Goal: Use online tool/utility: Utilize a website feature to perform a specific function

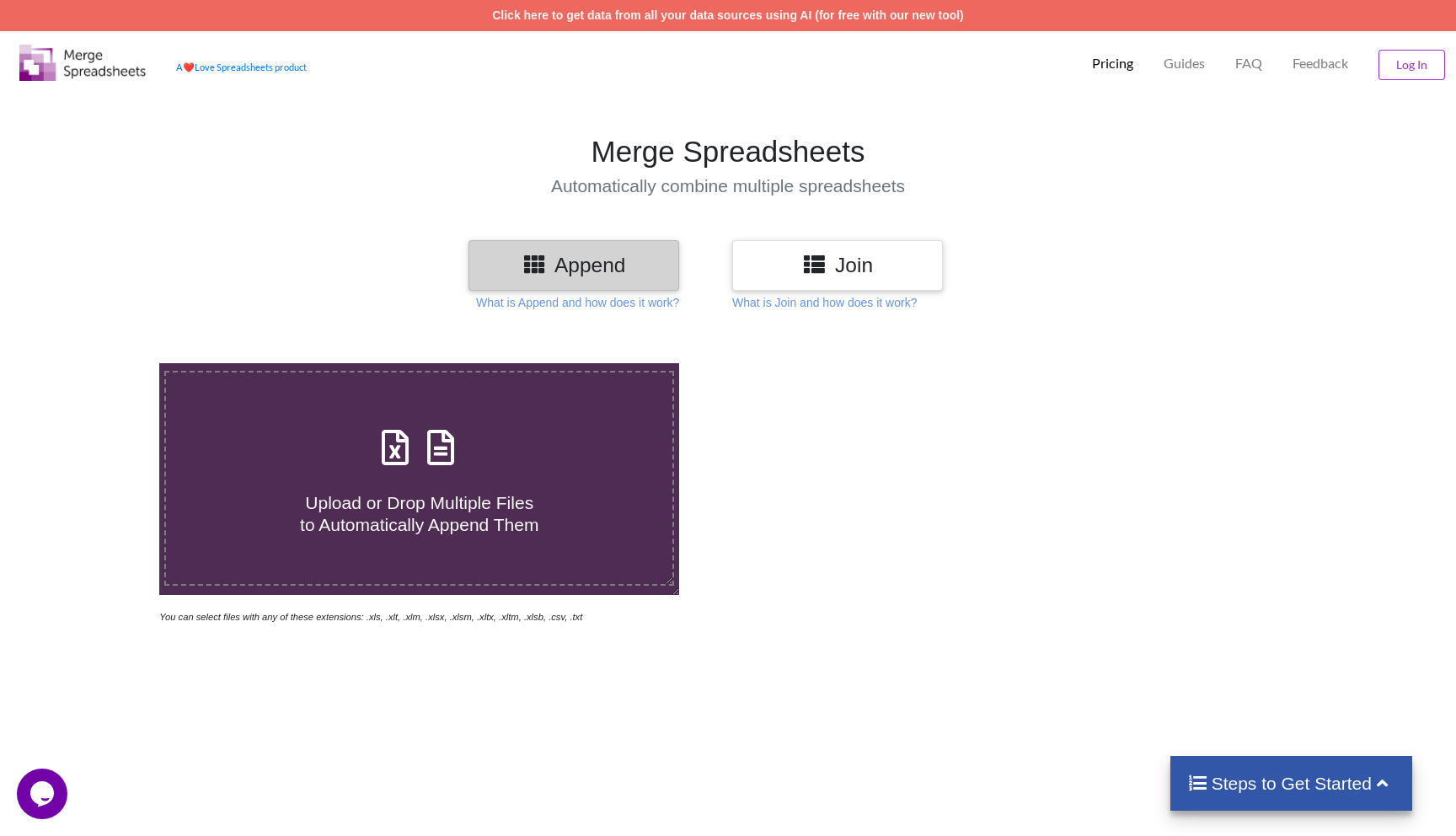
click at [457, 467] on span at bounding box center [420, 448] width 90 height 40
click at [102, 363] on input "Upload or Drop Multiple Files to Automatically Append Them" at bounding box center [102, 363] width 0 height 0
type input "C:\fakepath\[PERSON_NAME]-0810-008K-375-record_[DATE].xlsx"
click at [832, 266] on h3 "Join" at bounding box center [837, 264] width 185 height 25
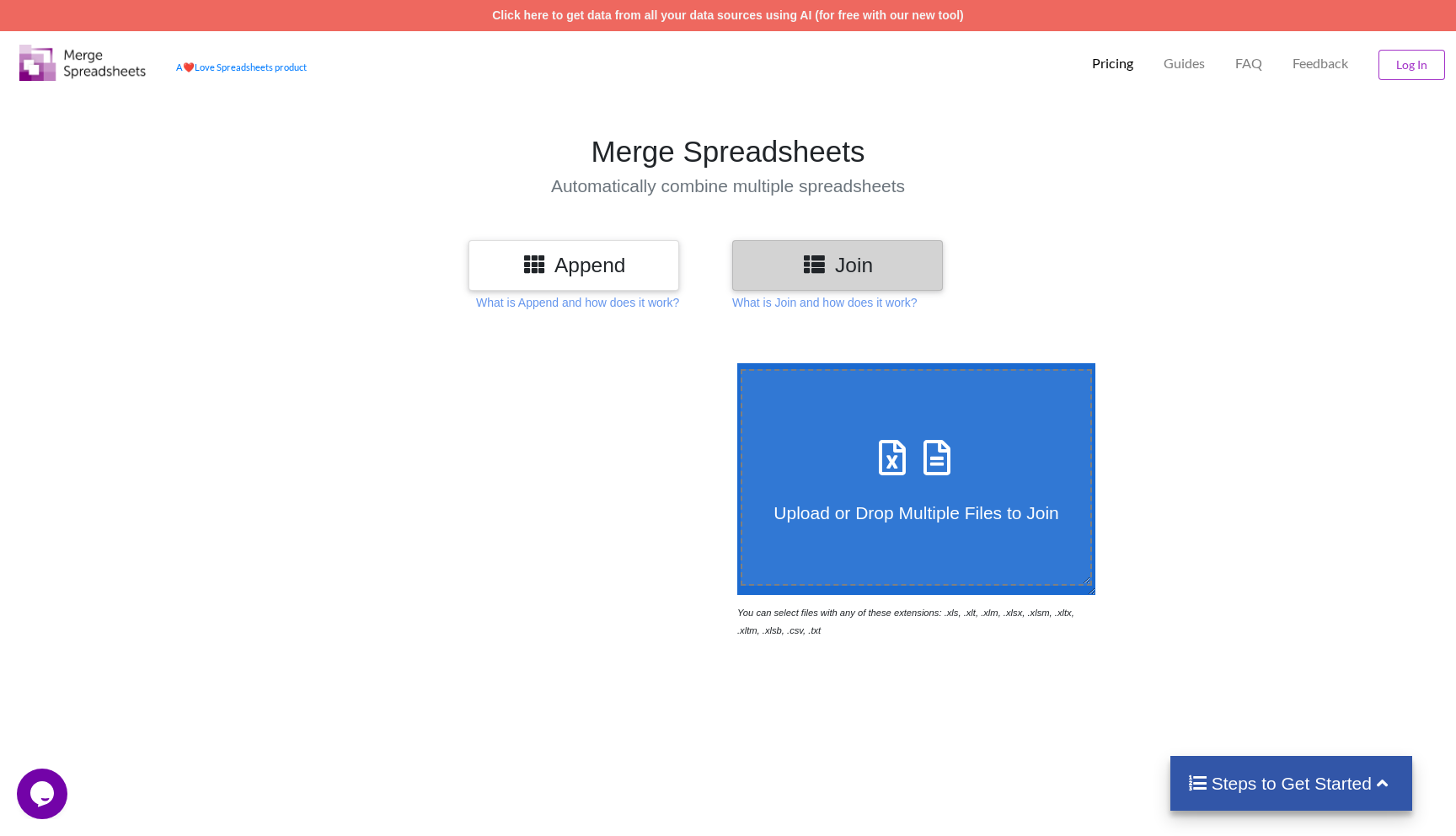
click at [901, 438] on icon at bounding box center [893, 449] width 42 height 36
click at [733, 363] on input "Upload or Drop Multiple Files to Join" at bounding box center [733, 363] width 0 height 0
type input "C:\fakepath\[PERSON_NAME]-0810-008M-375-record_[DATE] (1).xlsx"
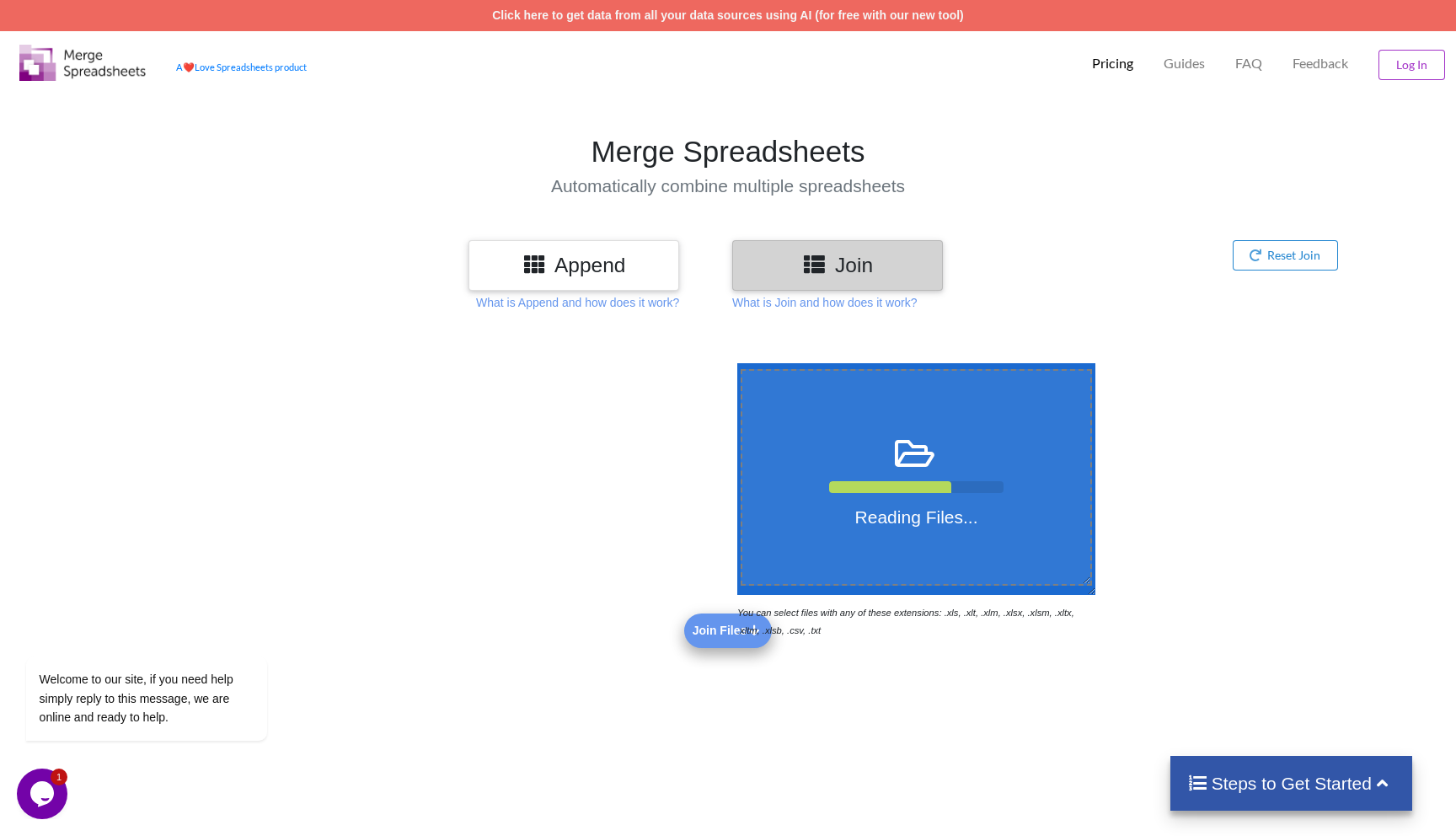
click at [718, 636] on div at bounding box center [419, 501] width 618 height 276
click at [694, 629] on div at bounding box center [419, 501] width 618 height 276
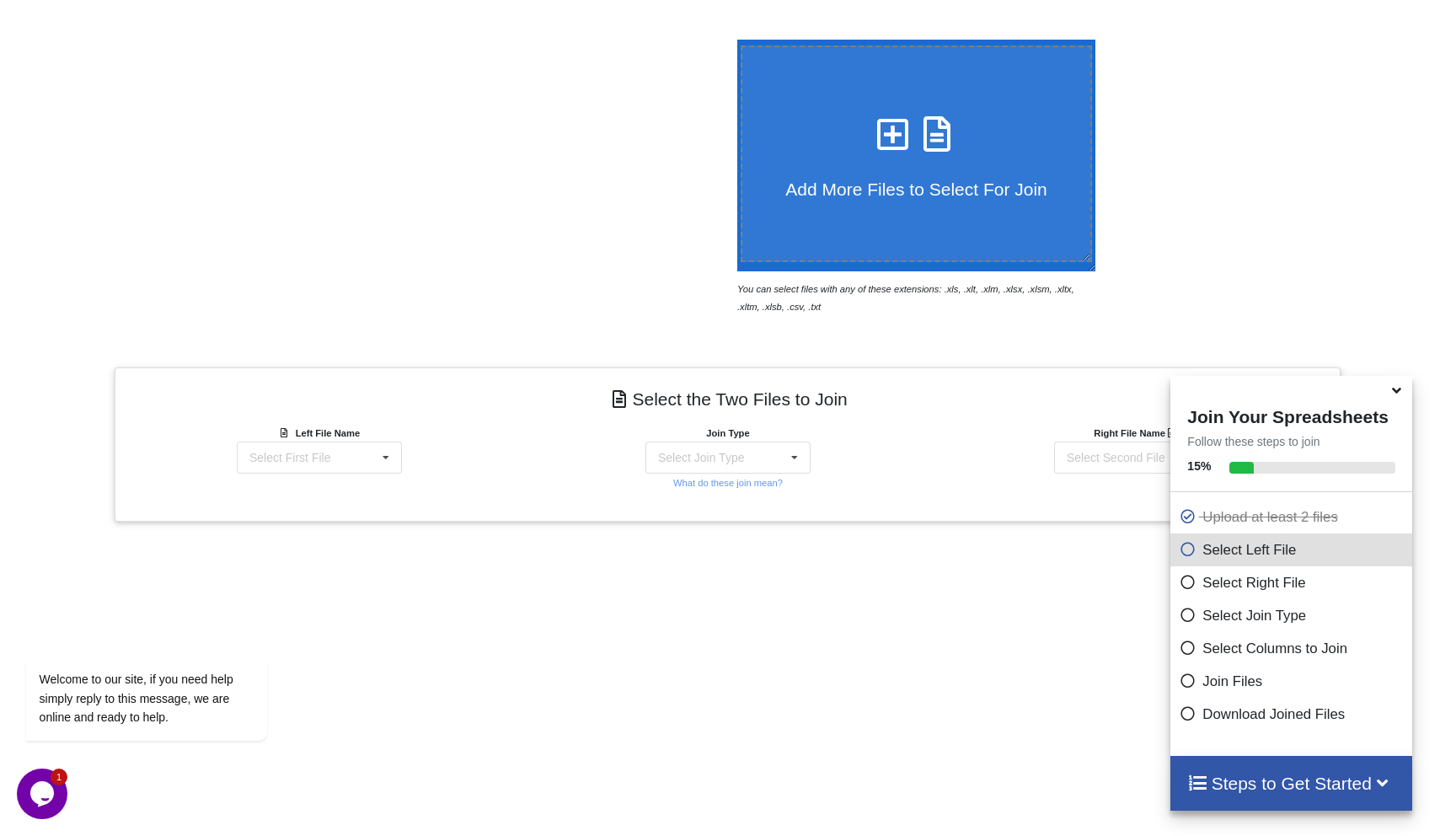
scroll to position [224, 0]
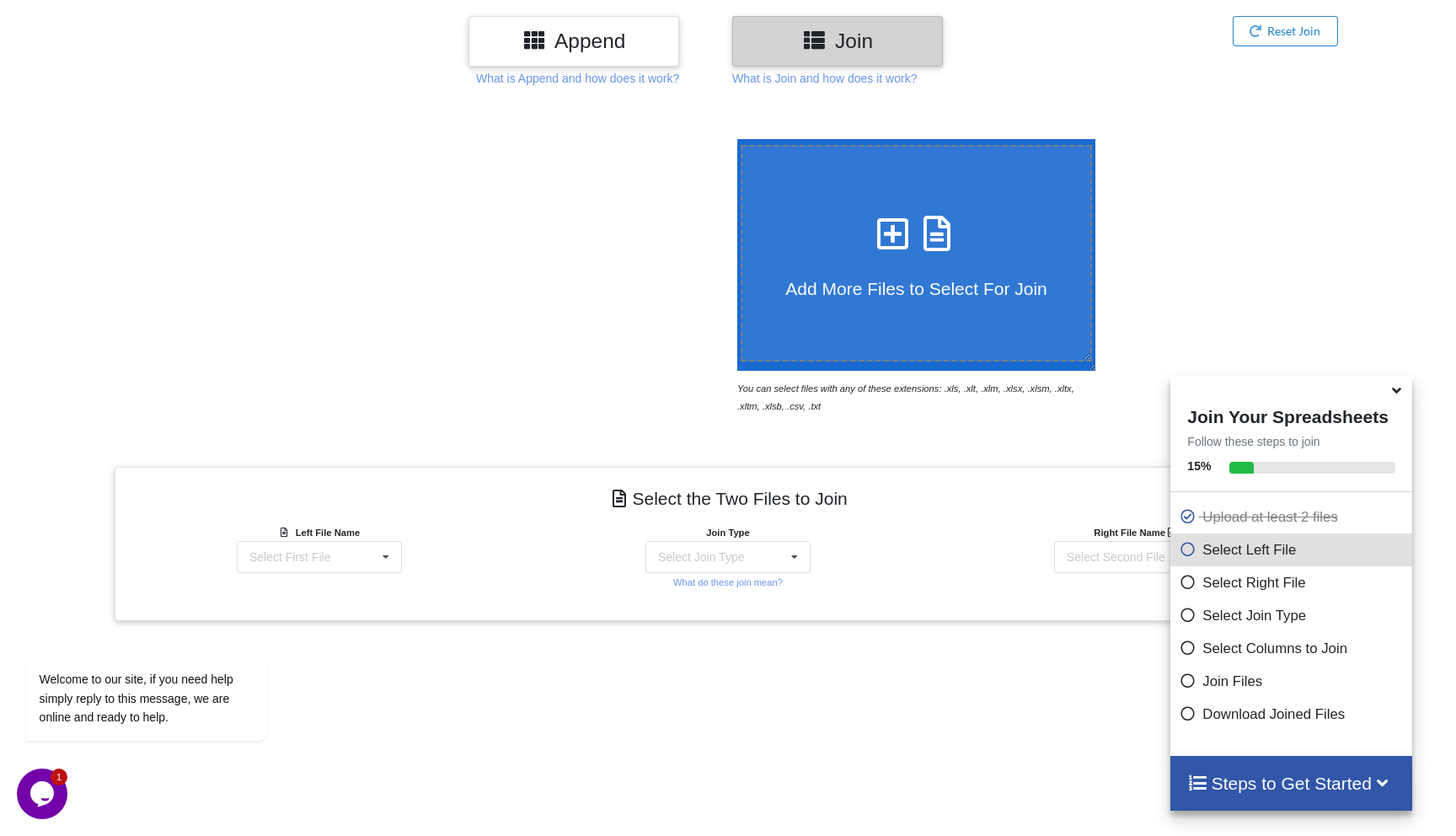
click at [1398, 395] on icon at bounding box center [1397, 387] width 18 height 15
